Goal: Find specific page/section: Find specific page/section

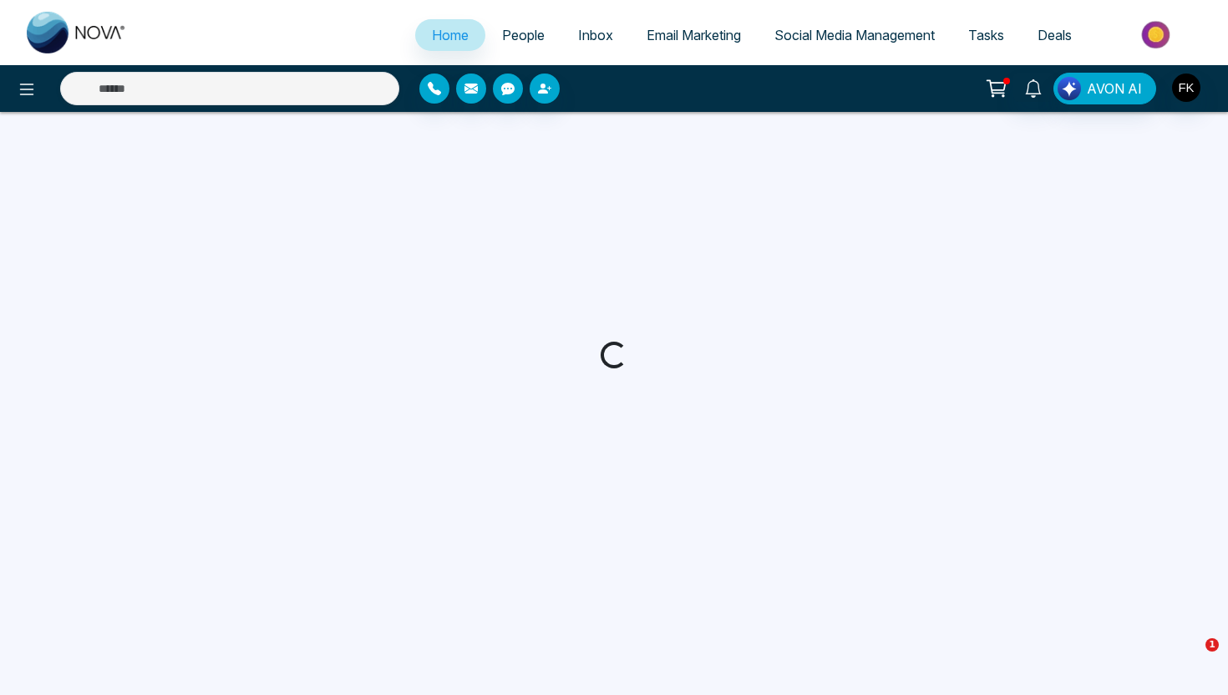
select select "*"
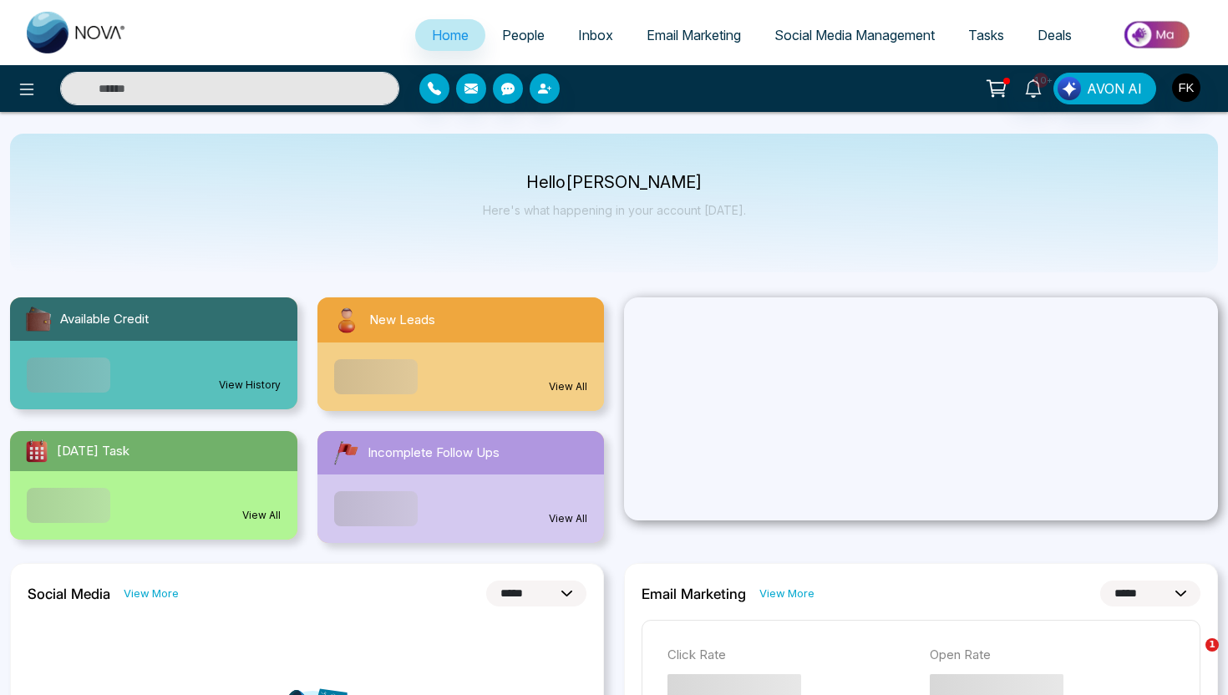
click at [502, 34] on span "People" at bounding box center [523, 35] width 43 height 17
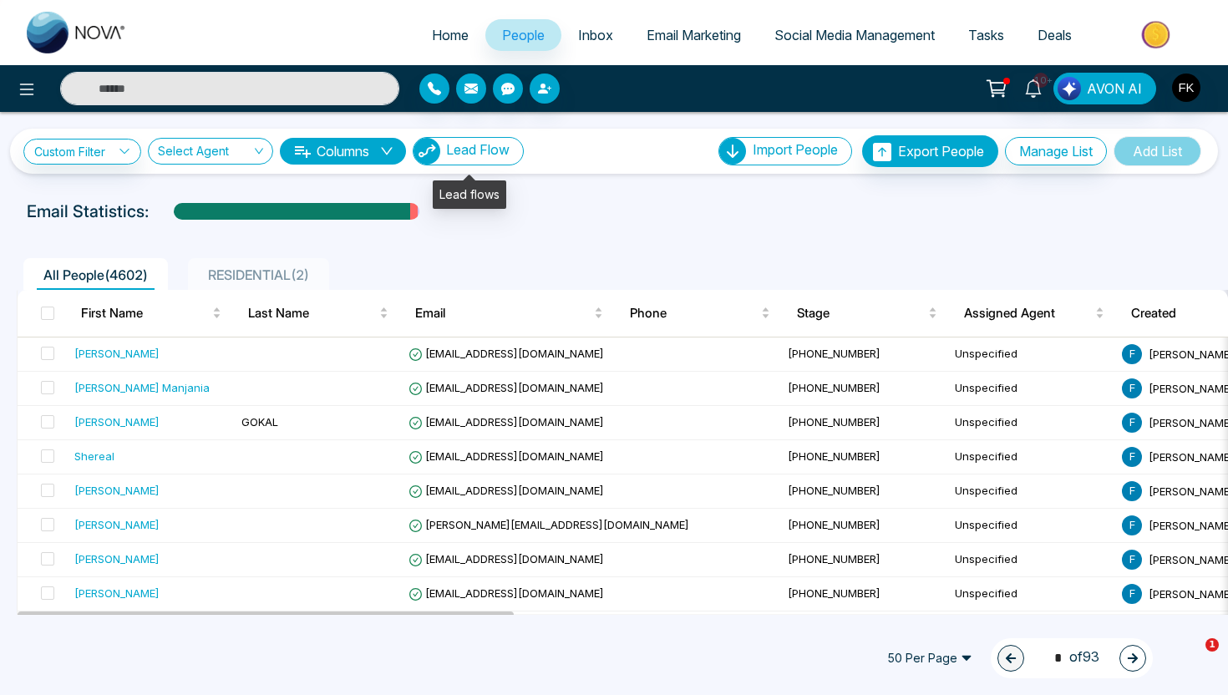
click at [480, 160] on button "Lead Flow" at bounding box center [468, 151] width 111 height 28
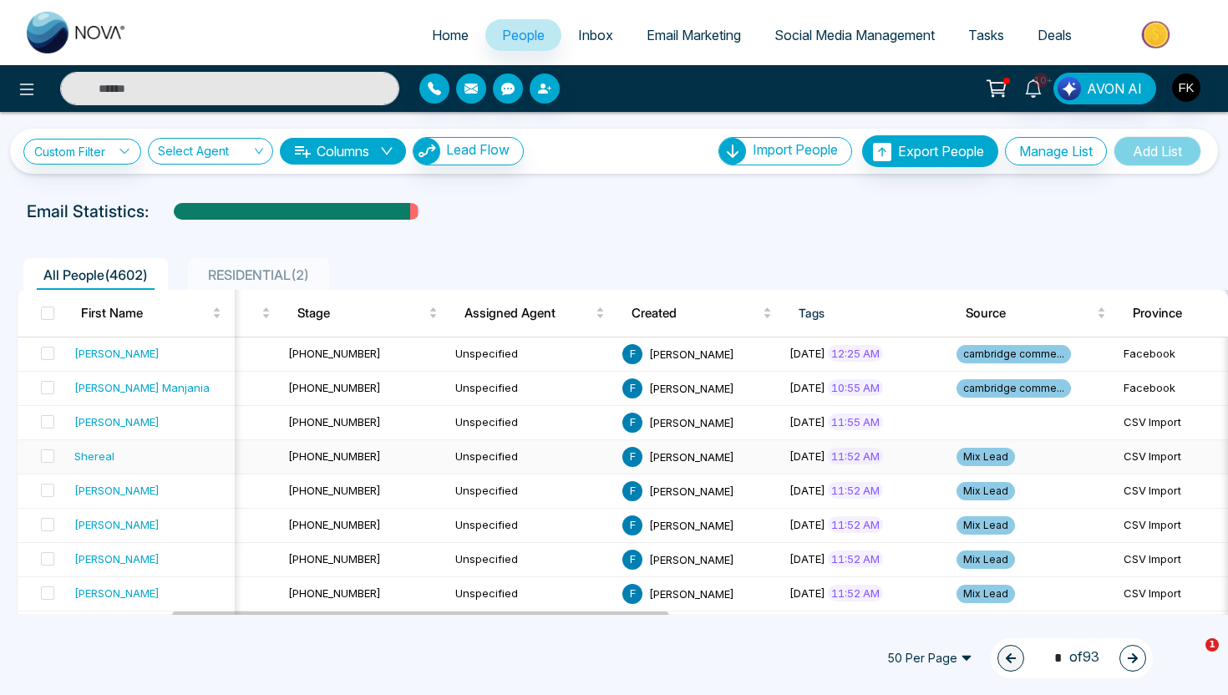
scroll to position [0, 202]
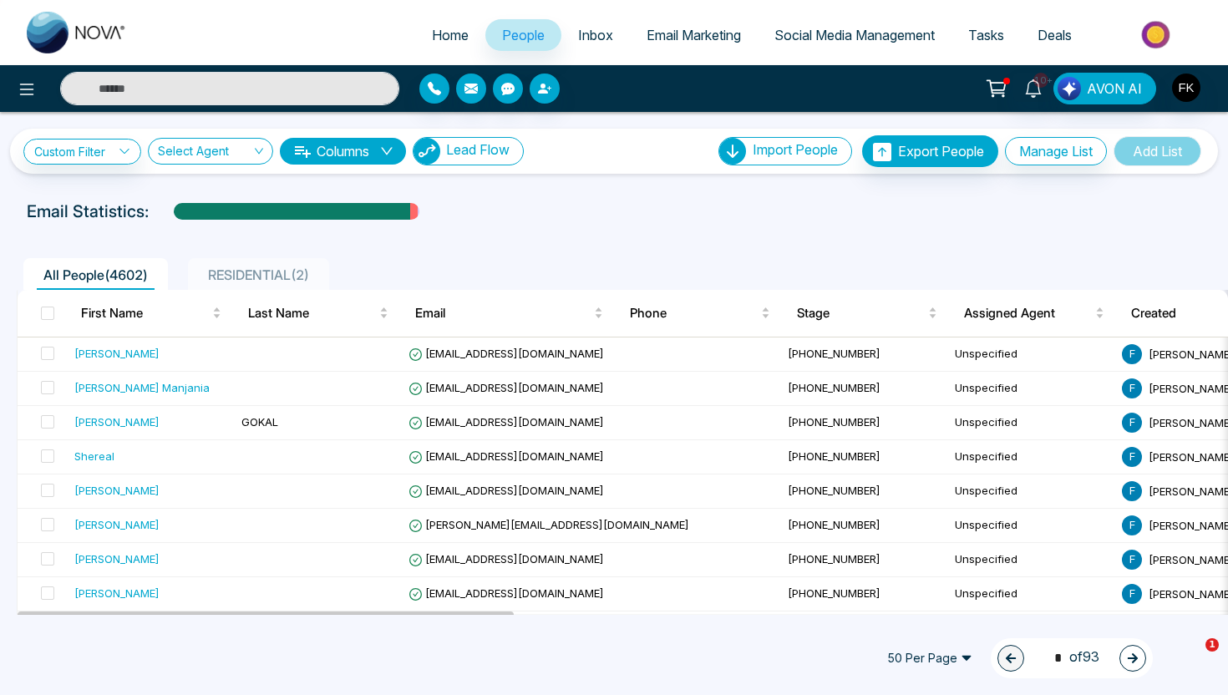
click at [497, 158] on button "Lead Flow" at bounding box center [468, 151] width 111 height 28
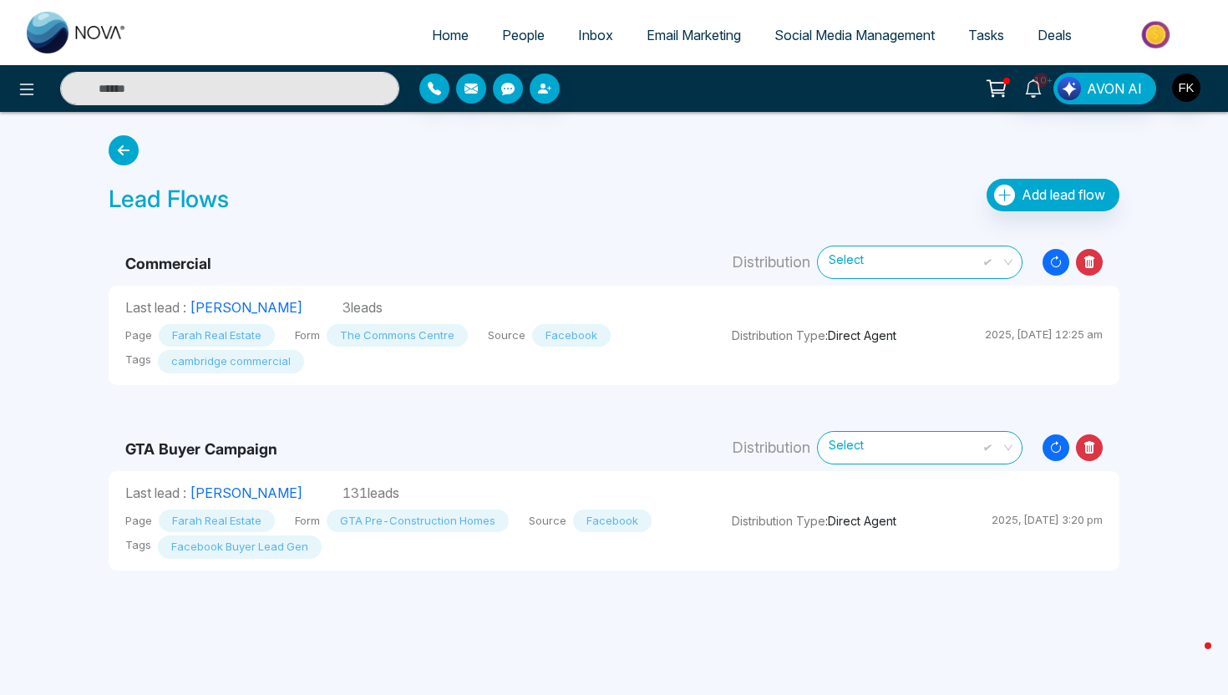
click at [525, 38] on span "People" at bounding box center [523, 35] width 43 height 17
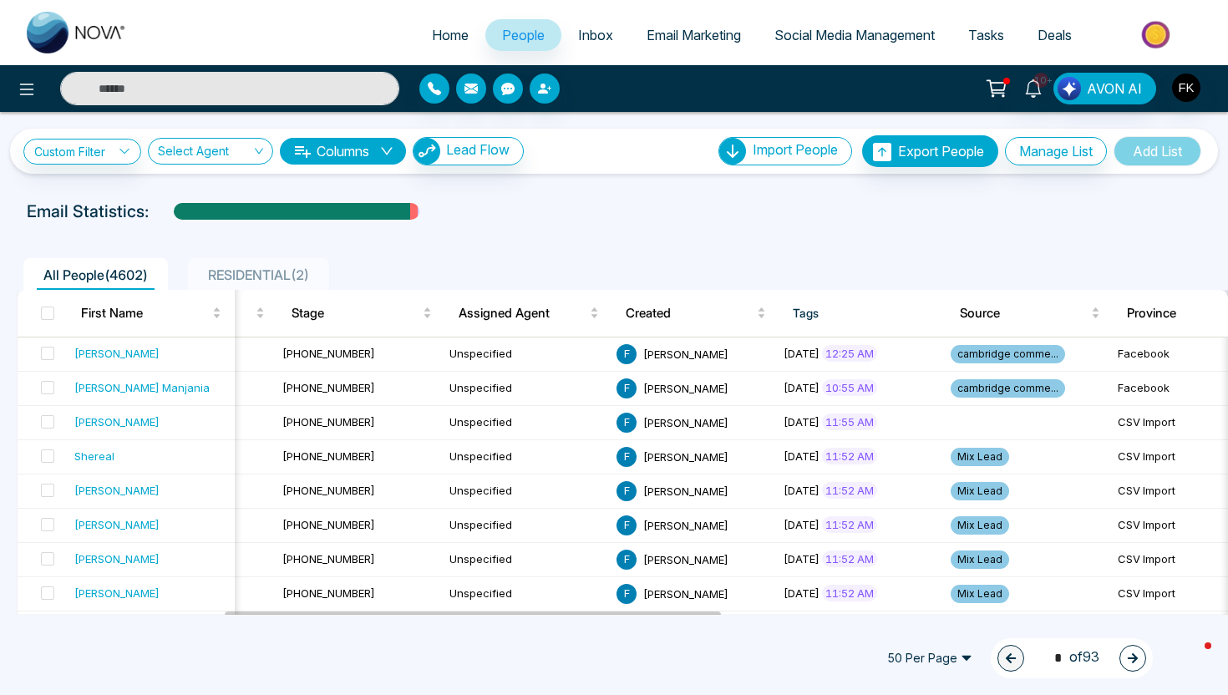
click at [522, 39] on span "People" at bounding box center [523, 35] width 43 height 17
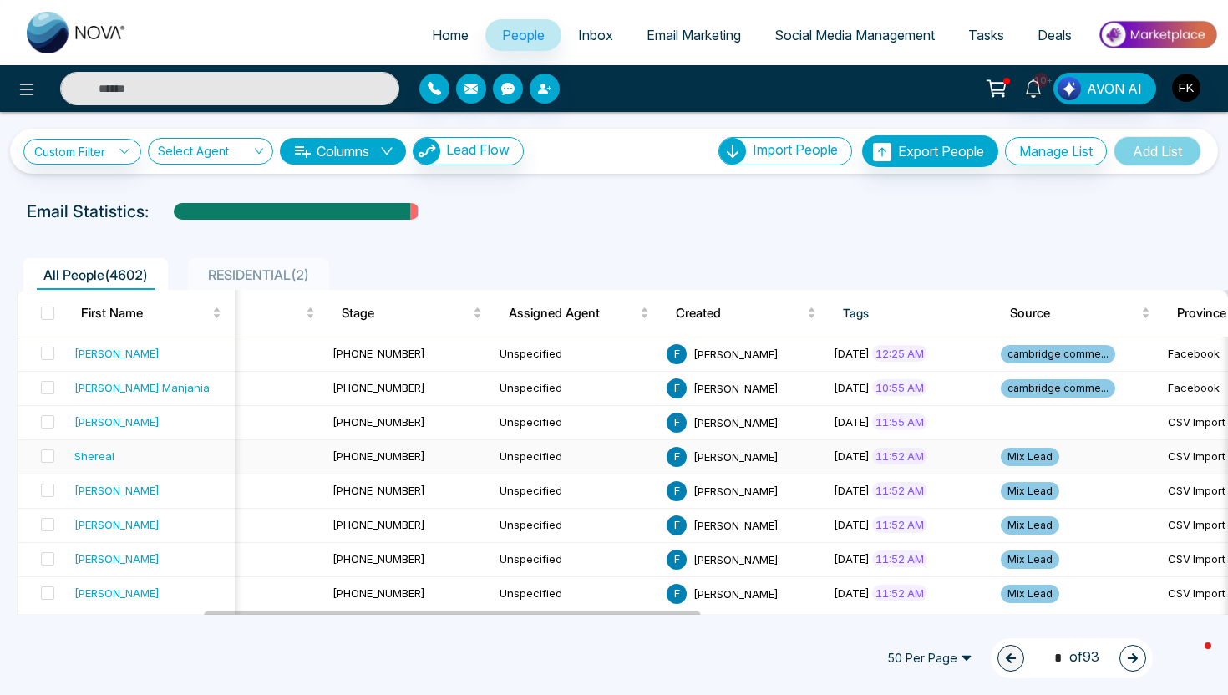
scroll to position [0, 464]
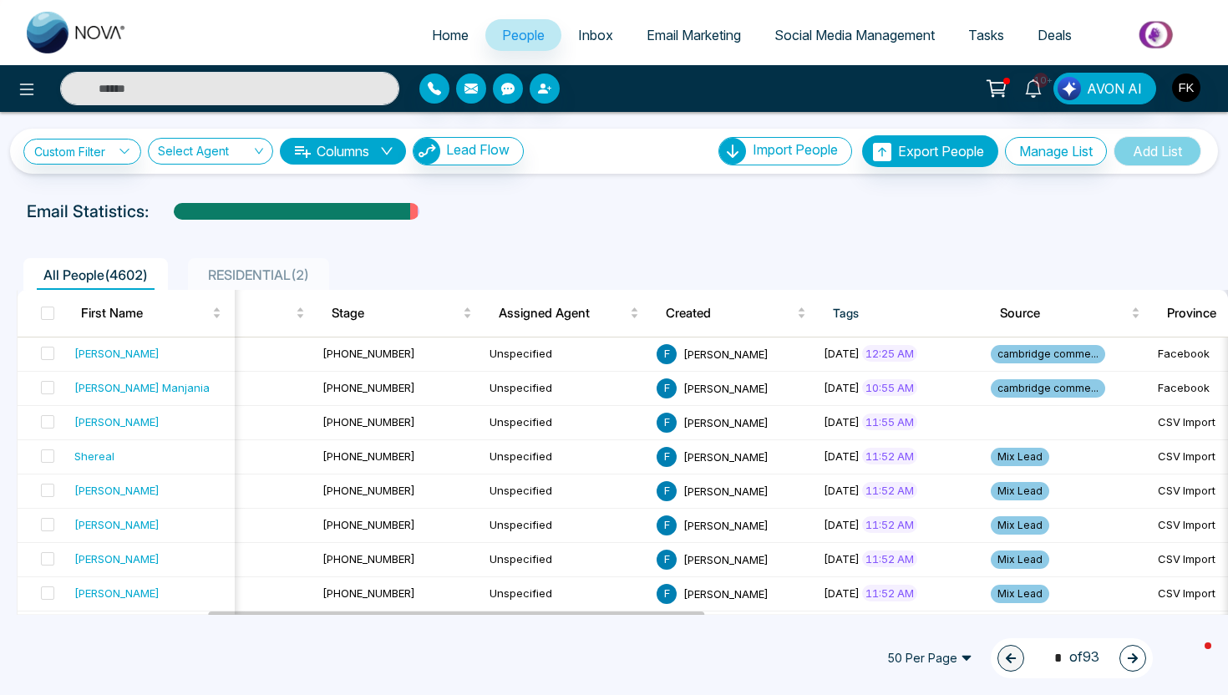
click at [294, 279] on span "RESIDENTIAL ( 2 )" at bounding box center [258, 275] width 114 height 17
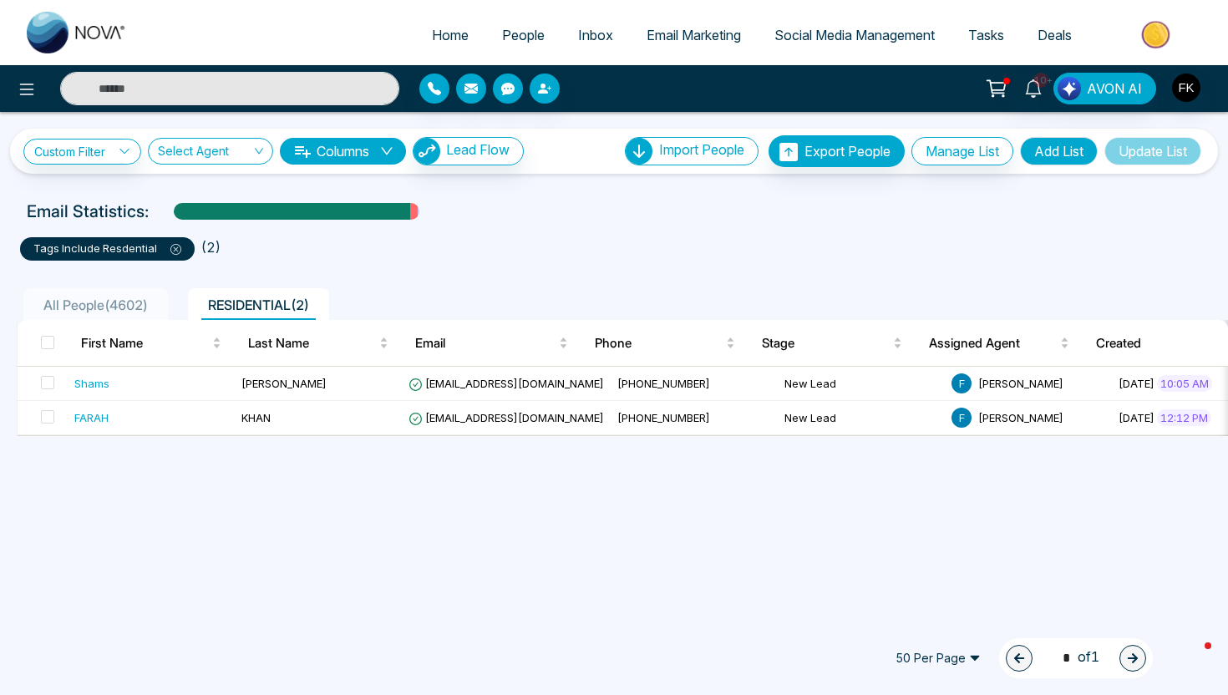
click at [138, 313] on div "All People ( 4602 )" at bounding box center [96, 305] width 118 height 20
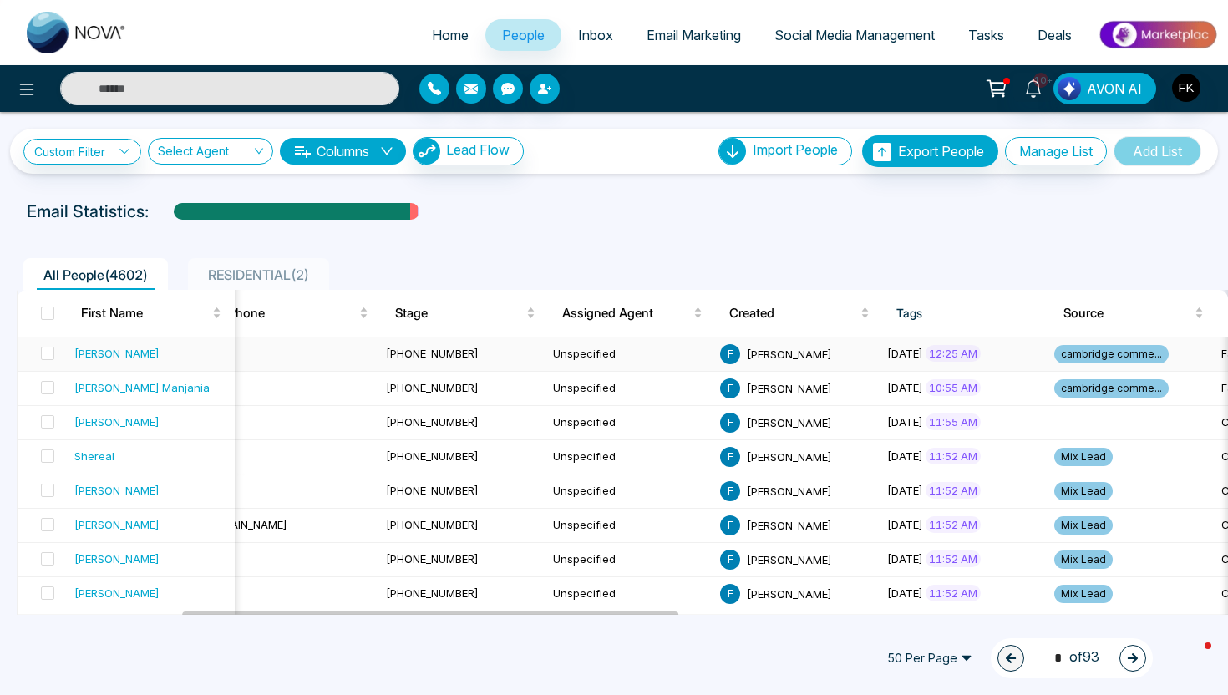
click at [1055, 359] on span "cambridge comme..." at bounding box center [1112, 354] width 114 height 18
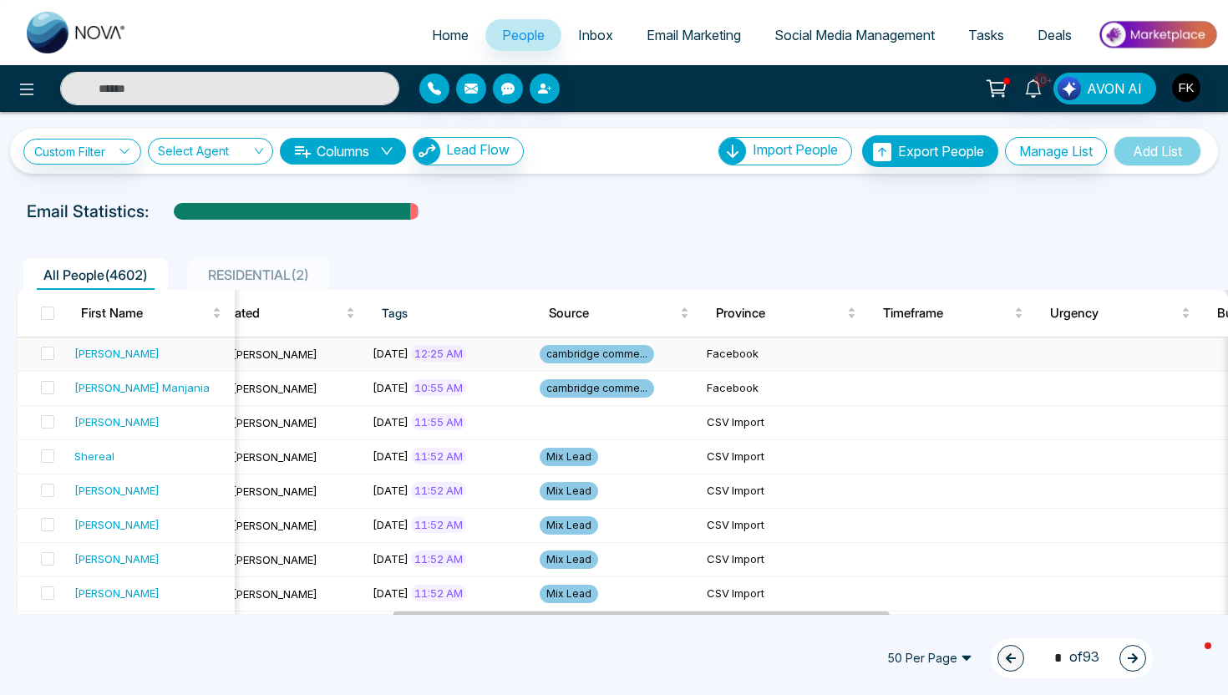
click at [540, 356] on span "cambridge comme..." at bounding box center [597, 354] width 114 height 18
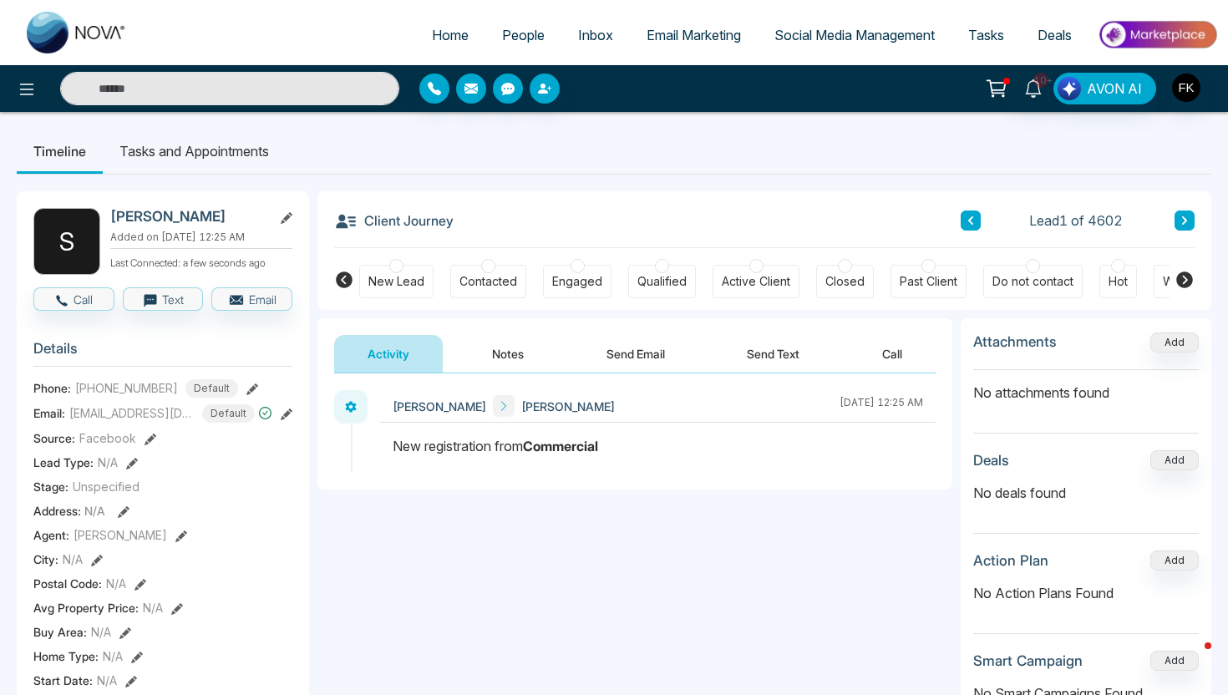
click at [508, 32] on span "People" at bounding box center [523, 35] width 43 height 17
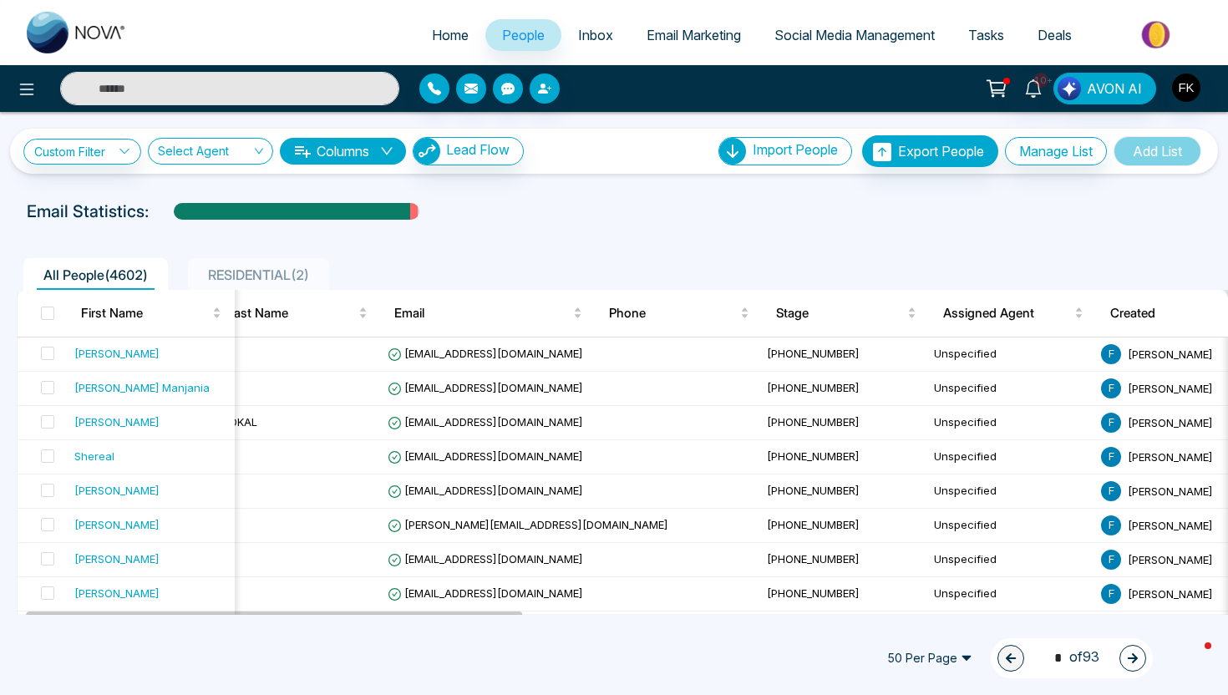
click at [273, 272] on span "RESIDENTIAL ( 2 )" at bounding box center [258, 275] width 114 height 17
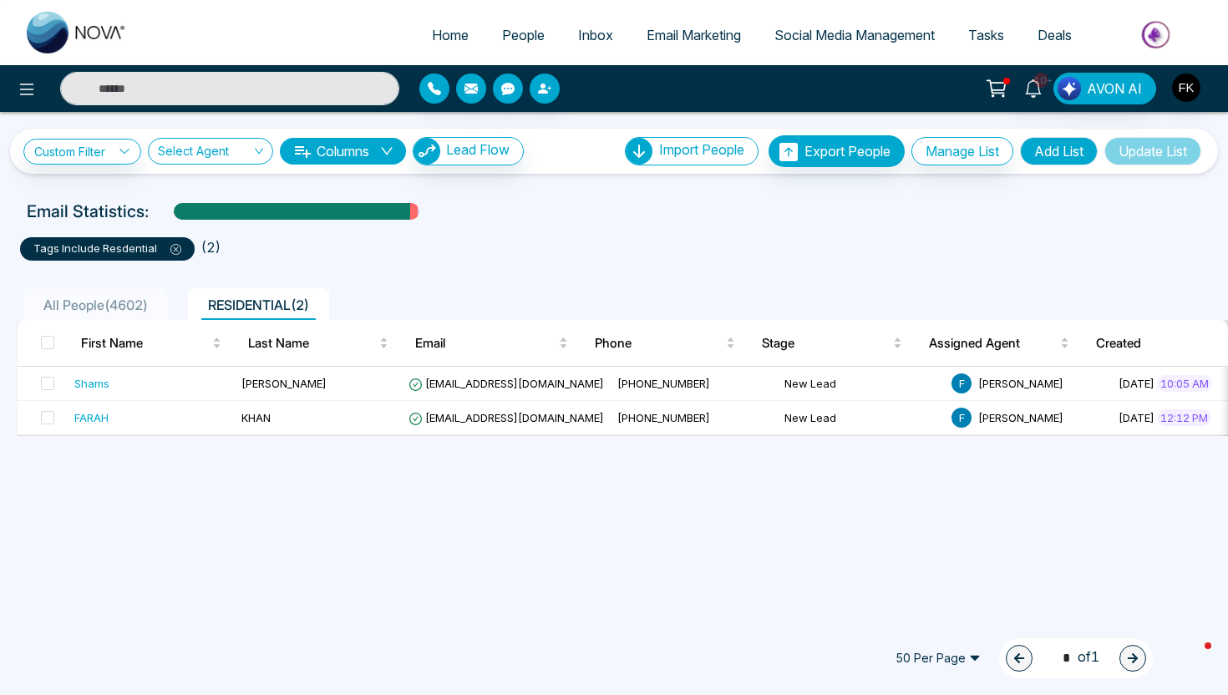
click at [133, 299] on span "All People ( 4602 )" at bounding box center [96, 305] width 118 height 17
